Goal: Use online tool/utility: Utilize a website feature to perform a specific function

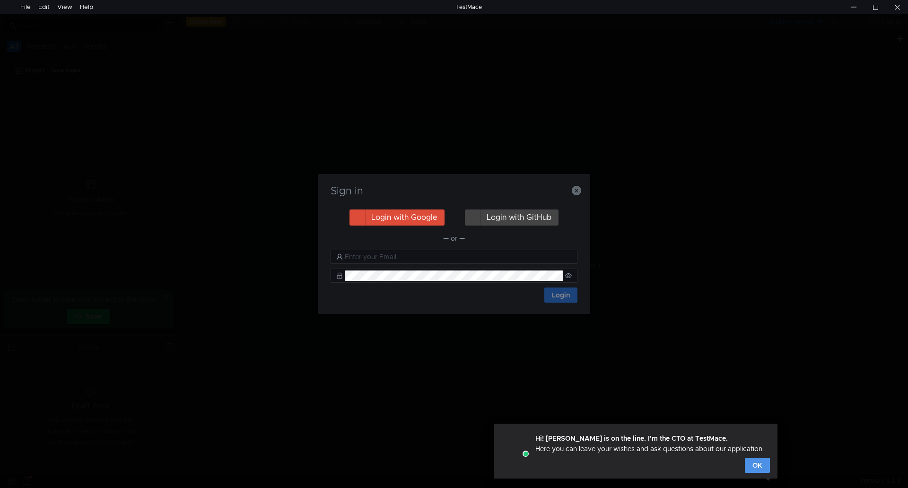
click at [758, 468] on button "OK" at bounding box center [757, 465] width 25 height 15
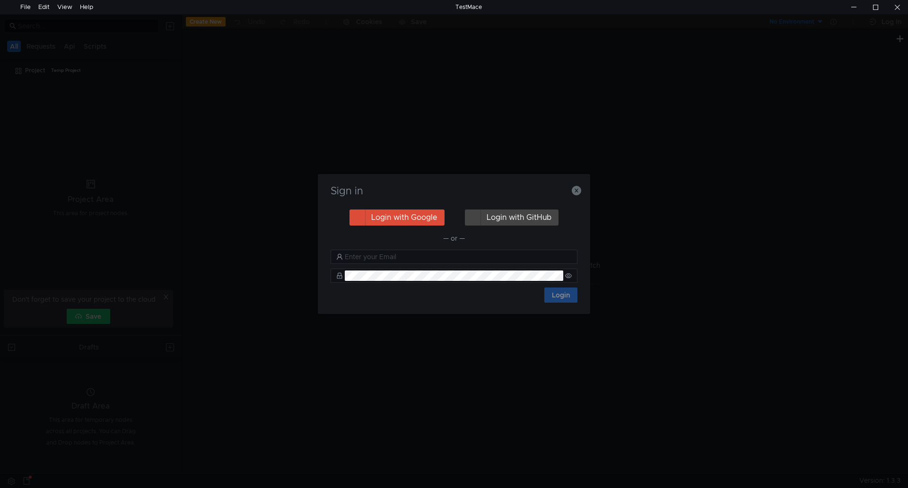
drag, startPoint x: 503, startPoint y: 181, endPoint x: 535, endPoint y: 185, distance: 32.5
click at [504, 181] on div "Sign in Login with Google Login with GitHub — or — Login" at bounding box center [454, 244] width 272 height 140
click at [579, 190] on icon "button" at bounding box center [576, 190] width 9 height 9
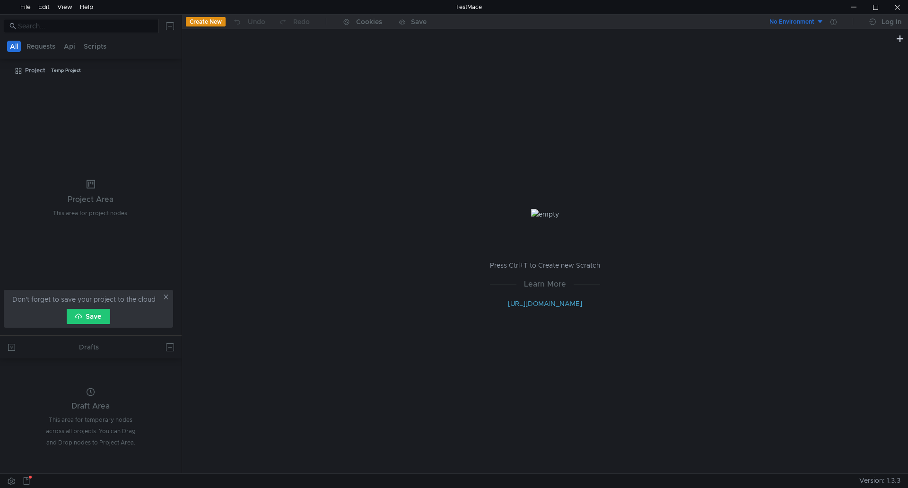
click at [311, 237] on div "Press Ctrl+T to Create new Scratch Learn More [URL][DOMAIN_NAME]" at bounding box center [545, 258] width 726 height 429
click at [165, 296] on icon at bounding box center [166, 297] width 5 height 5
click at [461, 258] on div "Press Ctrl+T to Create new Scratch Learn More [URL][DOMAIN_NAME]" at bounding box center [545, 258] width 726 height 429
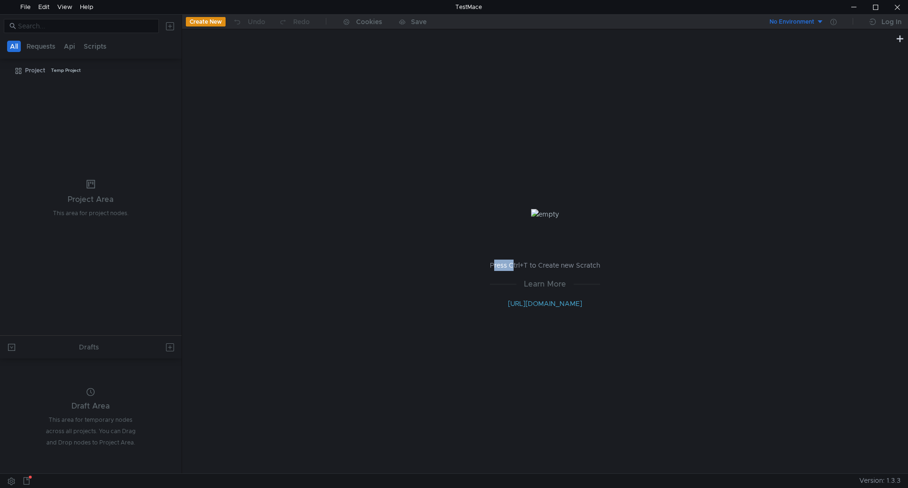
click at [461, 258] on div "Press Ctrl+T to Create new Scratch Learn More [URL][DOMAIN_NAME]" at bounding box center [545, 258] width 726 height 429
click at [461, 258] on div "Press Ctrl+T to Create new Scratch Learn More http://docs.testmace.com" at bounding box center [545, 258] width 726 height 429
click at [453, 254] on div "Press Ctrl+T to Create new Scratch Learn More http://docs.testmace.com" at bounding box center [545, 258] width 726 height 429
click at [442, 262] on div "Press Ctrl+T to Create new Scratch Learn More http://docs.testmace.com" at bounding box center [545, 258] width 726 height 429
click at [446, 265] on div "Press Ctrl+T to Create new Scratch Learn More http://docs.testmace.com" at bounding box center [545, 258] width 726 height 429
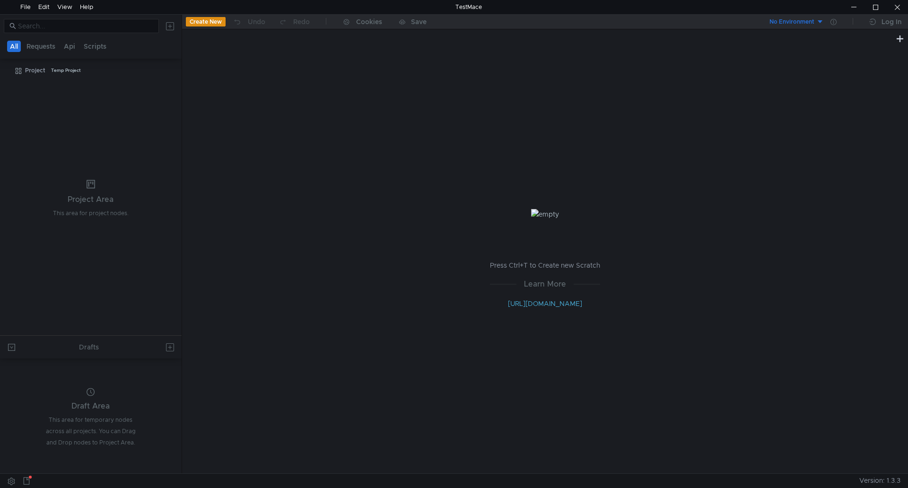
click at [300, 276] on div "Press Ctrl+T to Create new Scratch Learn More http://docs.testmace.com" at bounding box center [545, 258] width 726 height 429
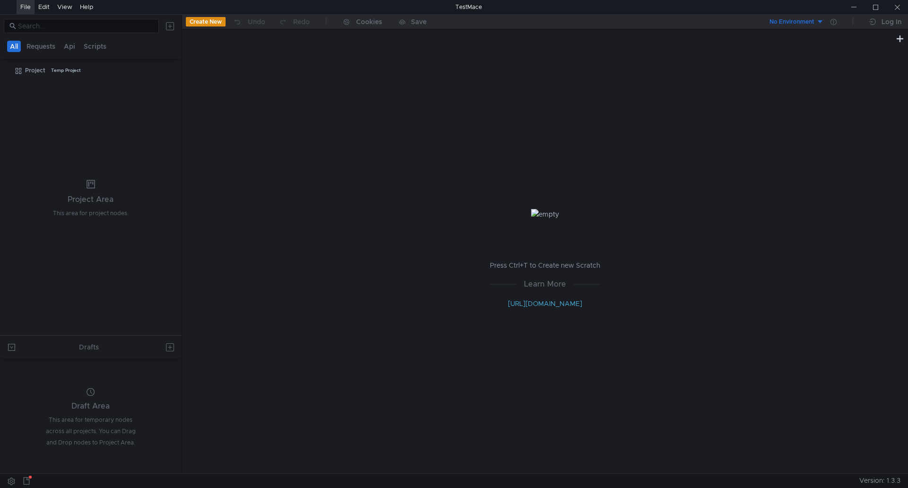
click at [27, 5] on div "File" at bounding box center [25, 7] width 10 height 14
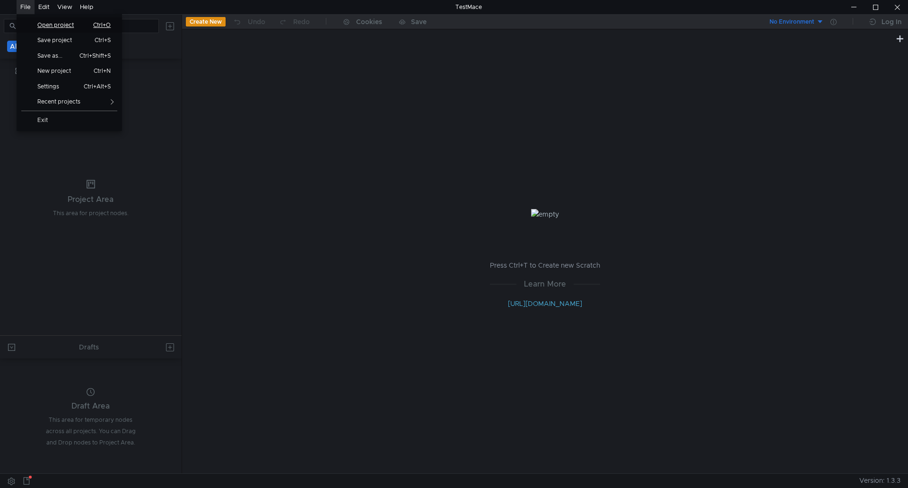
click at [61, 24] on span "Open project" at bounding box center [59, 25] width 54 height 6
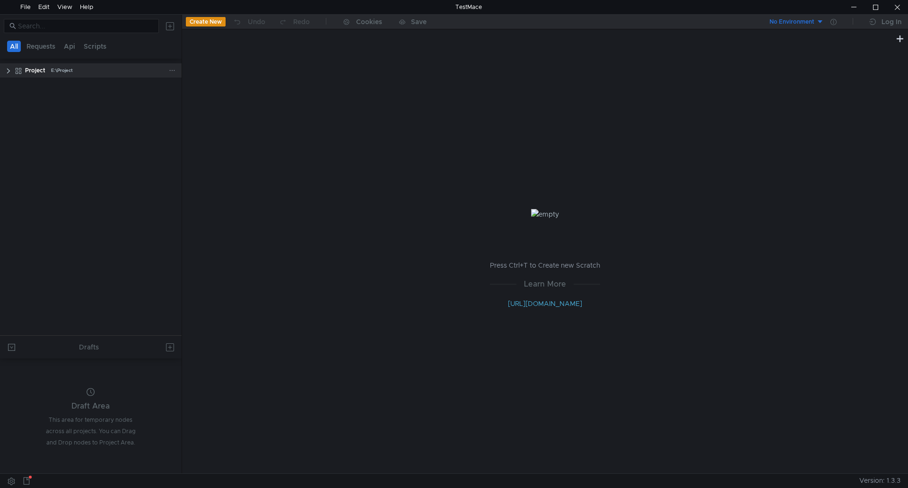
click at [8, 71] on clr-icon at bounding box center [9, 71] width 8 height 8
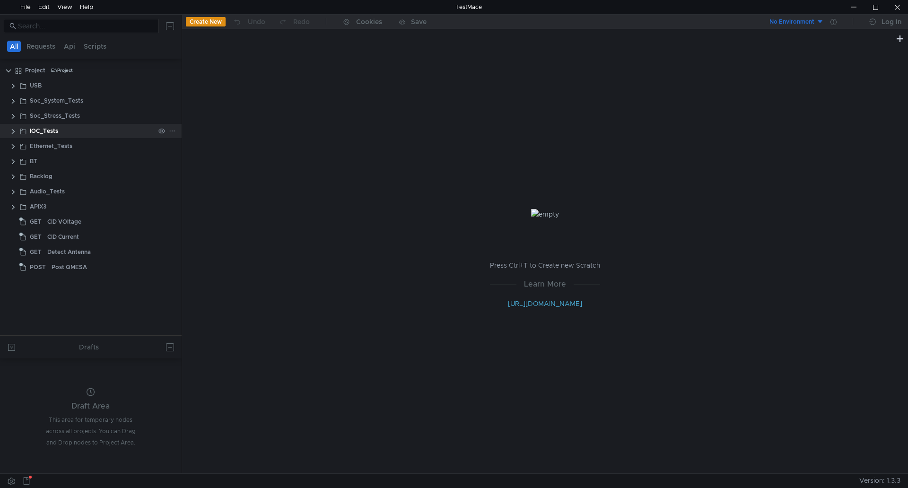
click at [10, 131] on clr-icon at bounding box center [13, 132] width 8 height 8
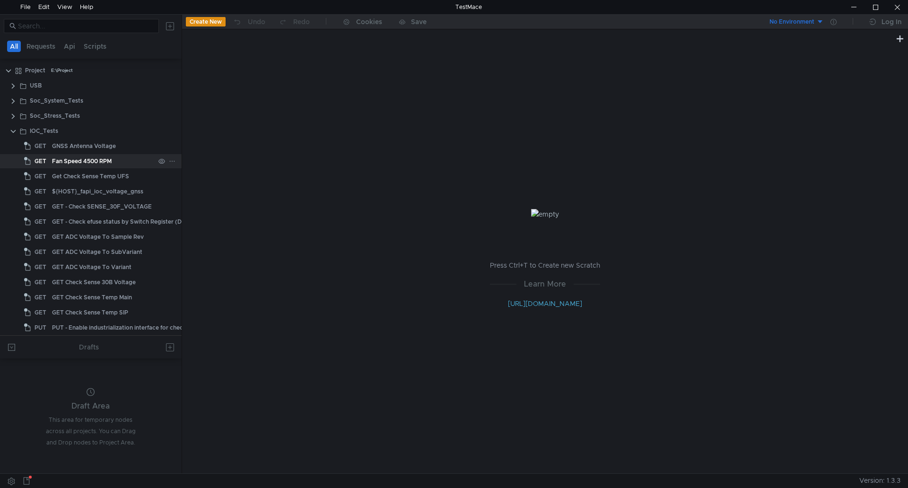
click at [108, 160] on div "Fan Speed 4500 RPM" at bounding box center [82, 161] width 60 height 14
click at [62, 166] on div "Fan Speed 4500 RPM" at bounding box center [82, 161] width 60 height 14
click at [62, 160] on div "Fan Speed 4500 RPM" at bounding box center [82, 161] width 60 height 14
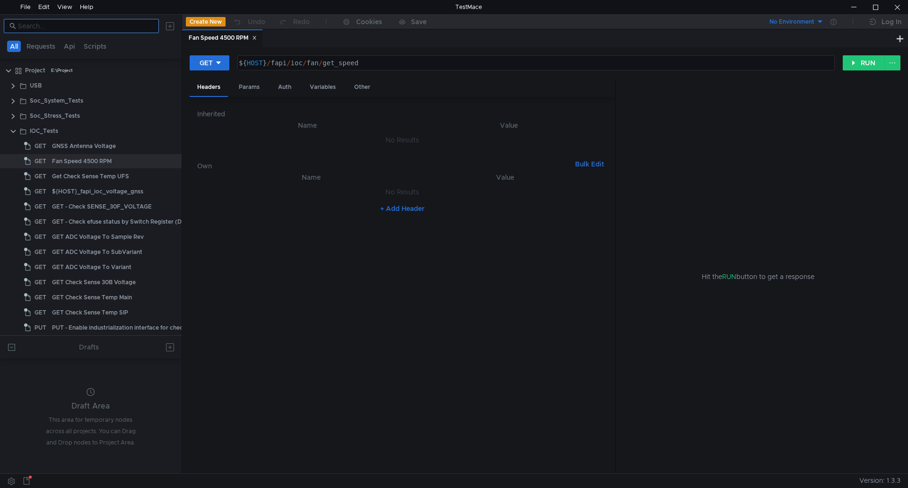
click at [100, 27] on input at bounding box center [85, 26] width 135 height 10
click at [100, 27] on input "fan spee" at bounding box center [85, 26] width 135 height 10
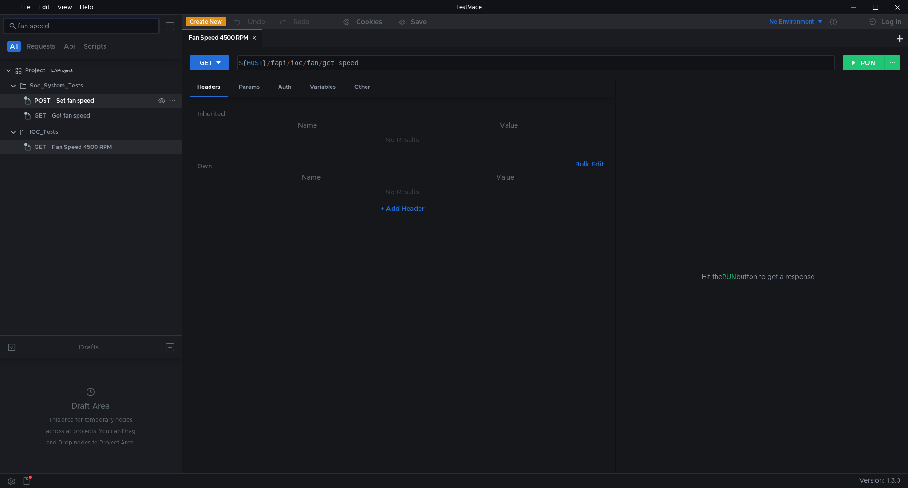
type input "fan speed"
click at [69, 96] on div "Set fan speed" at bounding box center [75, 101] width 38 height 14
click at [862, 64] on button "RUN" at bounding box center [864, 62] width 42 height 15
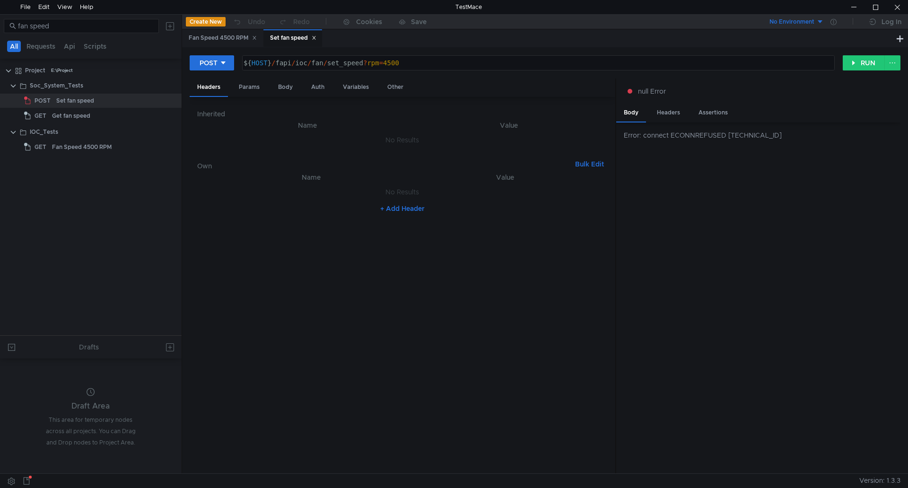
drag, startPoint x: 796, startPoint y: 137, endPoint x: 772, endPoint y: 133, distance: 24.5
click at [772, 133] on div "Error: connect ECONNREFUSED [TECHNICAL_ID]" at bounding box center [762, 135] width 277 height 10
click at [791, 137] on div "Error: connect ECONNREFUSED [TECHNICAL_ID]" at bounding box center [762, 135] width 277 height 10
drag, startPoint x: 791, startPoint y: 137, endPoint x: 774, endPoint y: 135, distance: 17.1
click at [774, 135] on div "Error: connect ECONNREFUSED [TECHNICAL_ID]" at bounding box center [762, 135] width 277 height 10
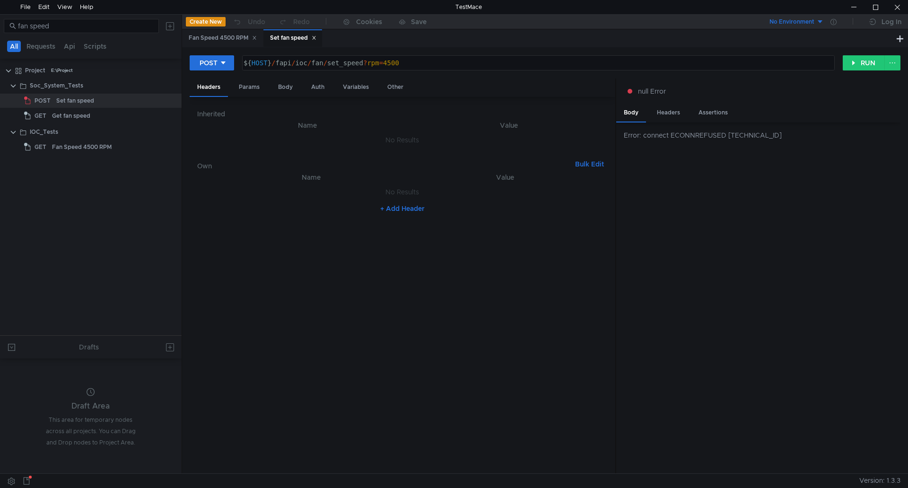
click at [778, 165] on div "Error: connect ECONNREFUSED [TECHNICAL_ID]" at bounding box center [758, 297] width 284 height 351
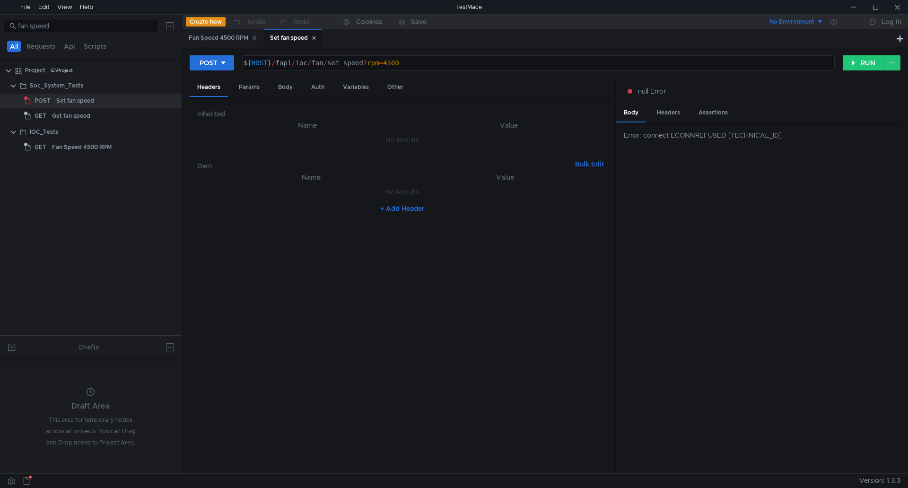
click at [820, 358] on div "Error: connect ECONNREFUSED [TECHNICAL_ID]" at bounding box center [758, 297] width 284 height 351
click at [285, 242] on nz-table "Name Value No Results + Add Header" at bounding box center [402, 319] width 410 height 295
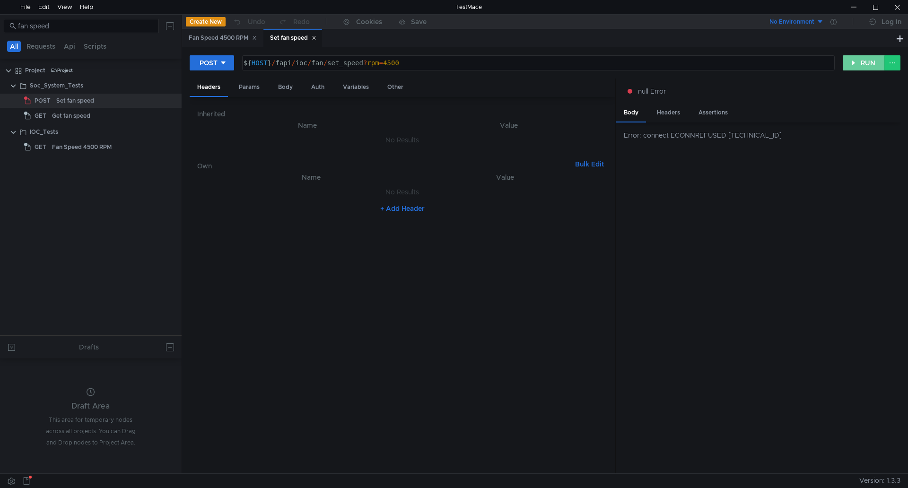
click at [856, 66] on button "RUN" at bounding box center [864, 62] width 42 height 15
click at [847, 66] on button "RUN" at bounding box center [864, 62] width 42 height 15
click at [843, 64] on button "RUN" at bounding box center [864, 62] width 42 height 15
click at [845, 61] on button "RUN" at bounding box center [864, 62] width 42 height 15
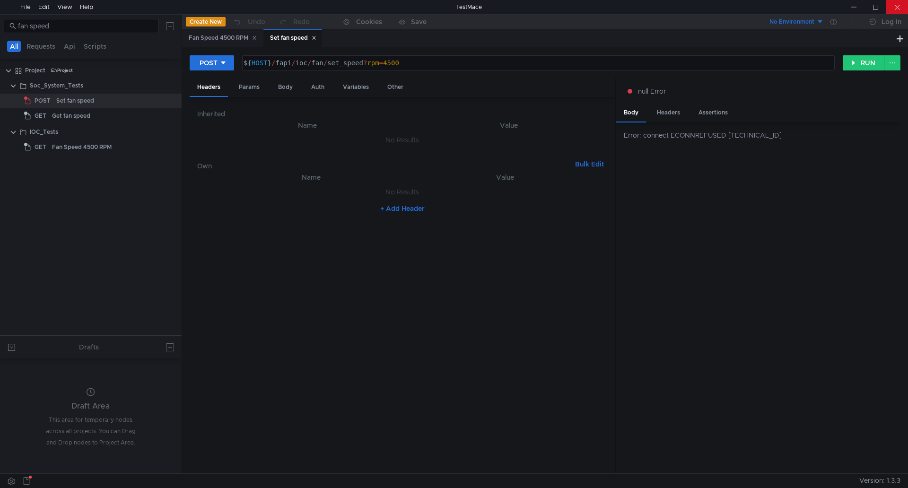
click at [893, 7] on div at bounding box center [897, 7] width 22 height 14
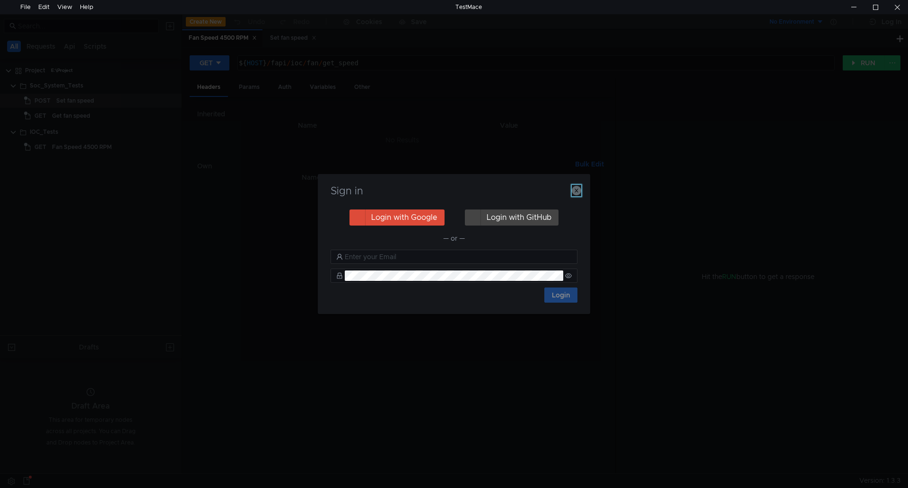
click at [580, 186] on icon "button" at bounding box center [576, 190] width 9 height 9
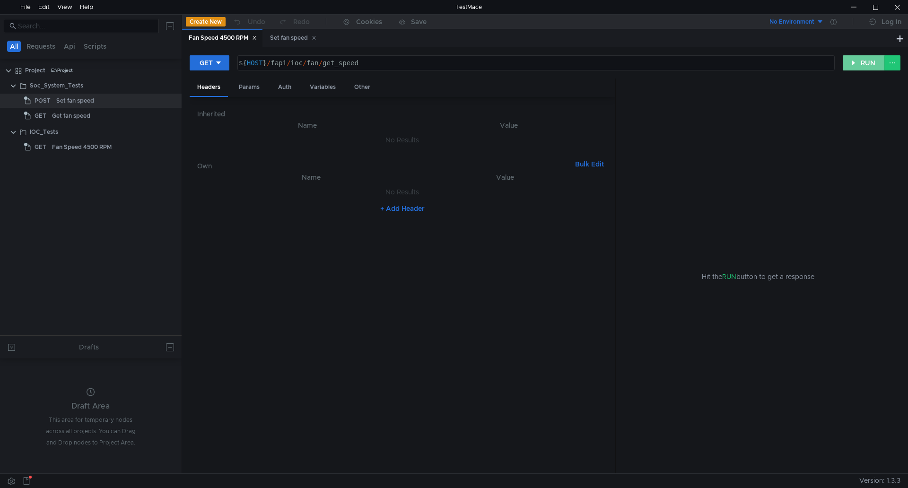
click at [871, 61] on button "RUN" at bounding box center [864, 62] width 42 height 15
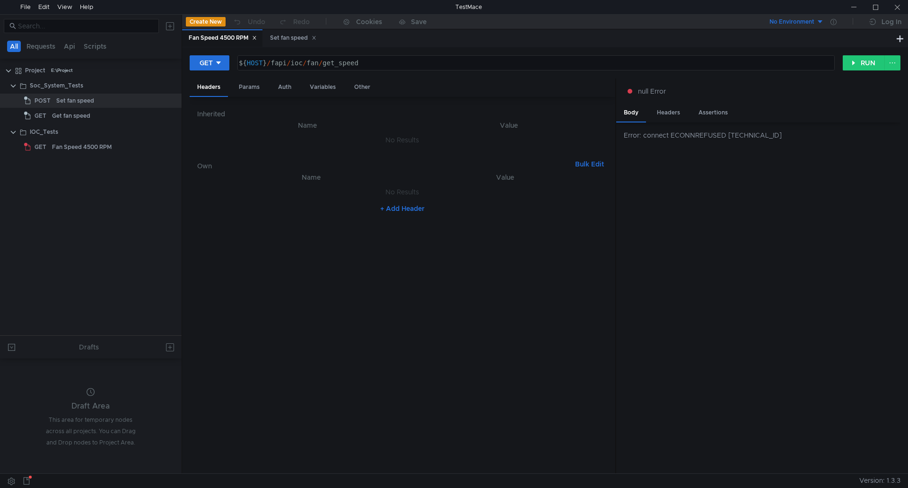
click at [893, 209] on div "Error: connect ECONNREFUSED [TECHNICAL_ID]" at bounding box center [758, 297] width 284 height 351
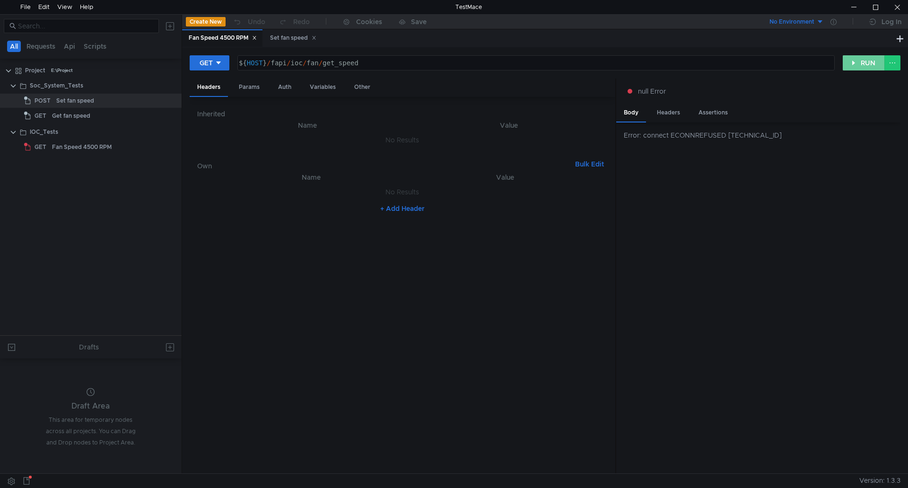
click at [848, 67] on button "RUN" at bounding box center [864, 62] width 42 height 15
drag, startPoint x: 682, startPoint y: 137, endPoint x: 749, endPoint y: 136, distance: 67.1
click at [749, 136] on div "Error: connect ECONNREFUSED [TECHNICAL_ID]" at bounding box center [762, 135] width 277 height 10
click at [753, 136] on div "Error: connect ECONNREFUSED [TECHNICAL_ID]" at bounding box center [762, 135] width 277 height 10
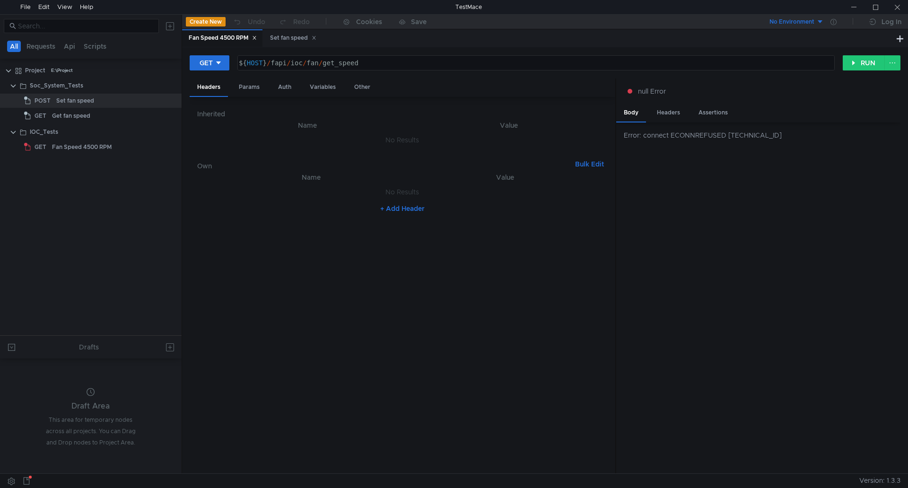
drag, startPoint x: 689, startPoint y: 281, endPoint x: 766, endPoint y: 93, distance: 203.8
click at [689, 281] on div "Error: connect ECONNREFUSED [TECHNICAL_ID]" at bounding box center [758, 297] width 284 height 351
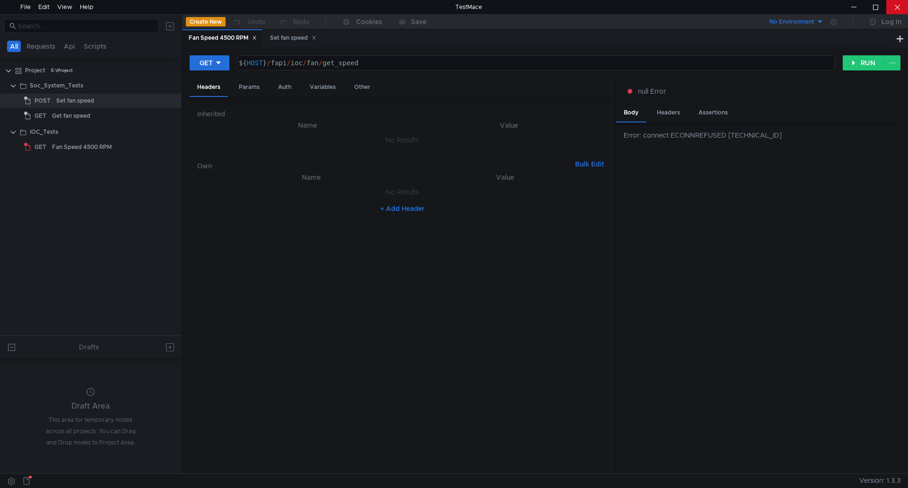
click at [898, 9] on div at bounding box center [897, 7] width 22 height 14
